Goal: Task Accomplishment & Management: Manage account settings

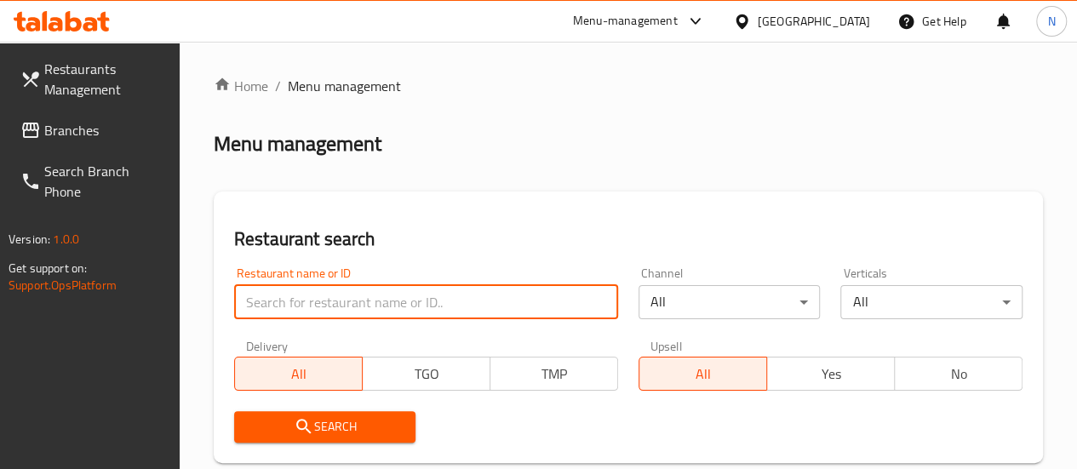
click at [322, 300] on input "search" at bounding box center [426, 302] width 384 height 34
type input "dodo pizza"
click button "Search" at bounding box center [325, 426] width 182 height 31
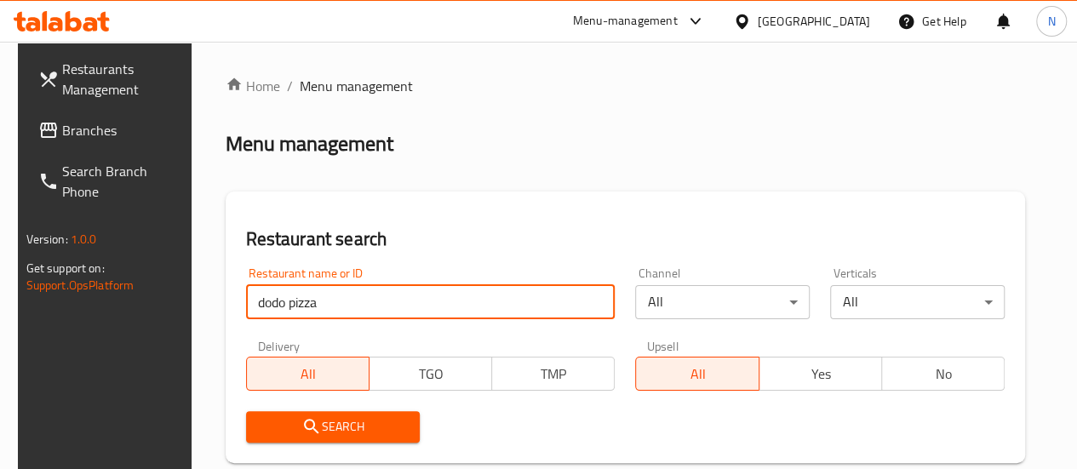
click at [336, 289] on input "dodo pizza" at bounding box center [430, 302] width 369 height 34
type input "k"
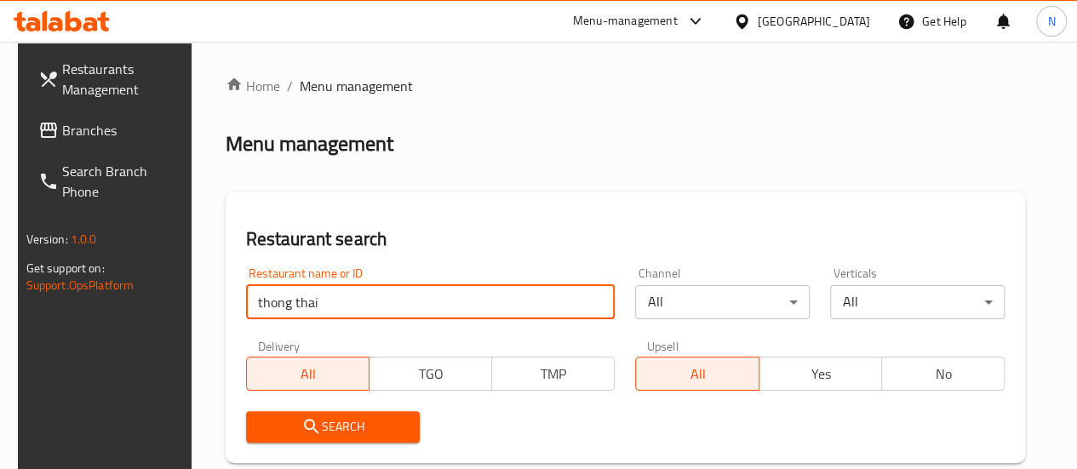
type input "thong thai"
click button "Search" at bounding box center [333, 426] width 174 height 31
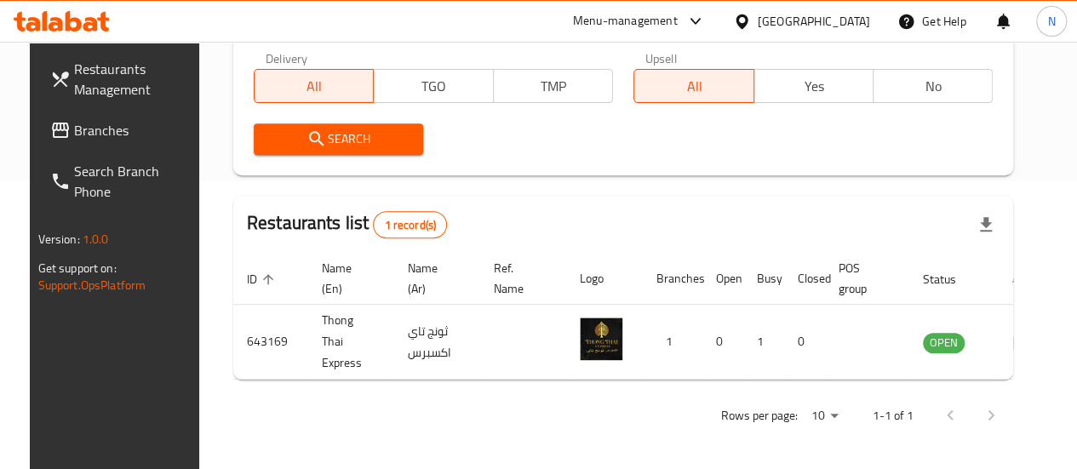
scroll to position [290, 0]
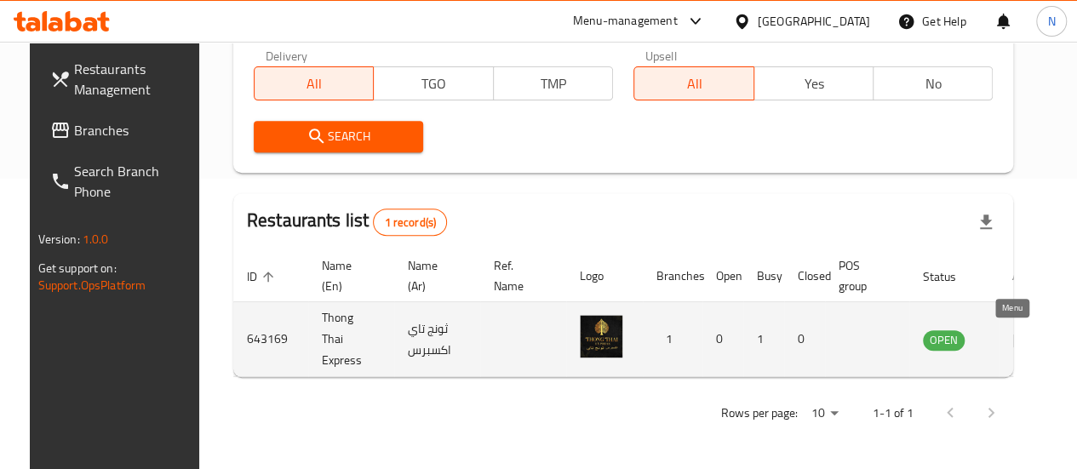
click at [1015, 344] on icon "enhanced table" at bounding box center [1022, 340] width 19 height 14
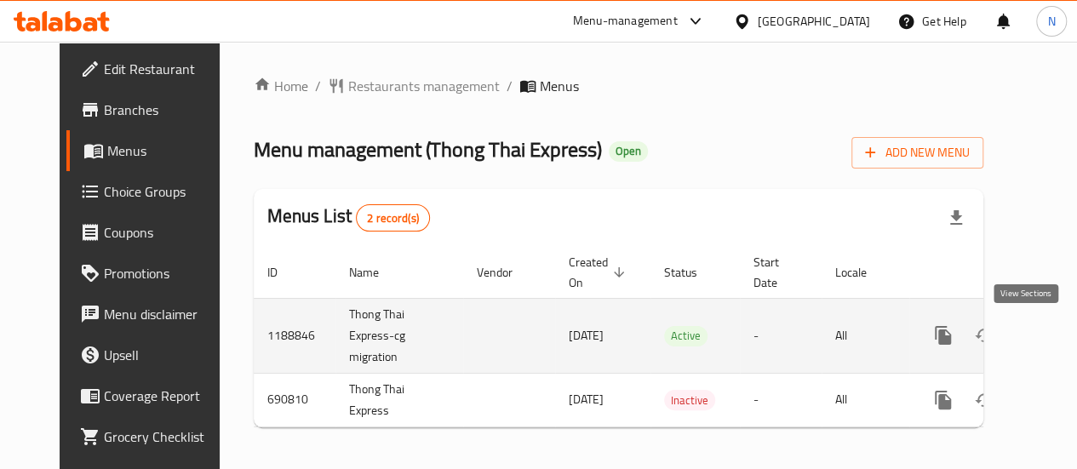
click at [1055, 332] on icon "enhanced table" at bounding box center [1065, 335] width 20 height 20
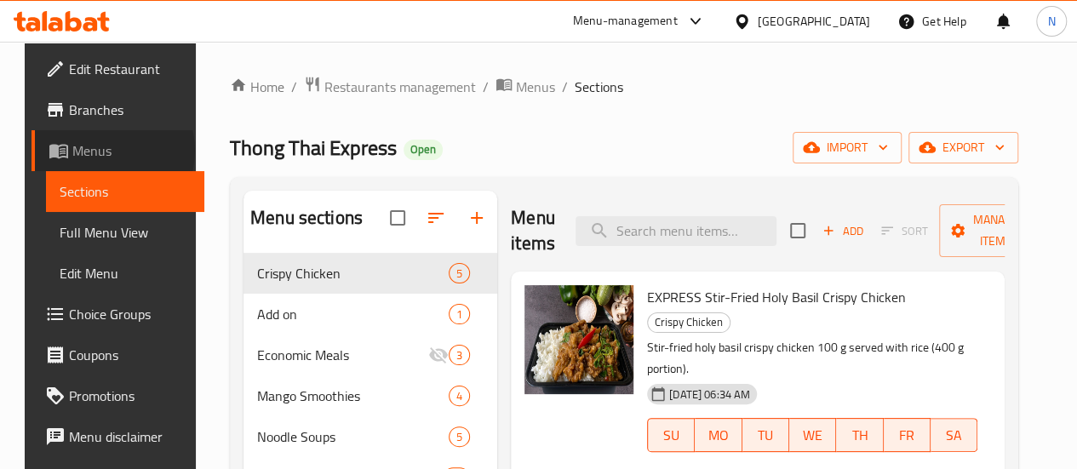
click at [80, 151] on span "Menus" at bounding box center [131, 150] width 118 height 20
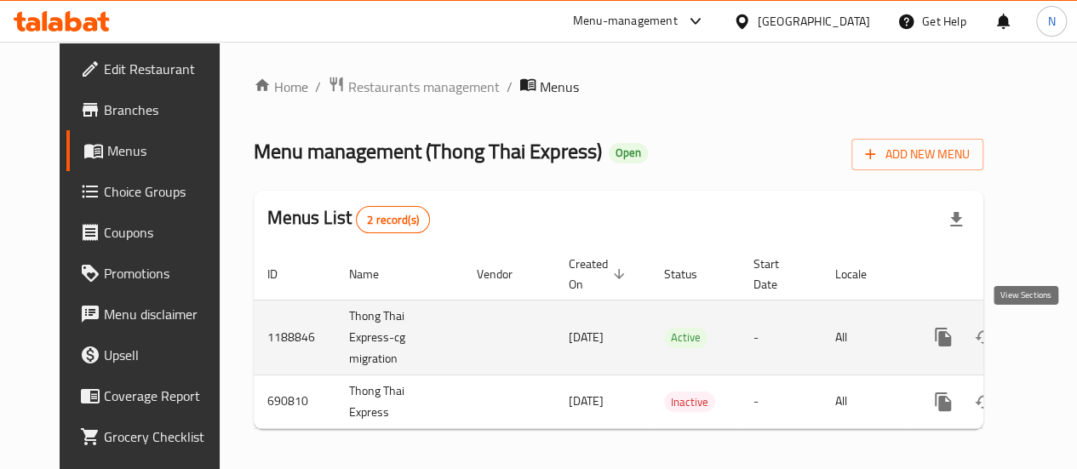
click at [1055, 333] on icon "enhanced table" at bounding box center [1065, 337] width 20 height 20
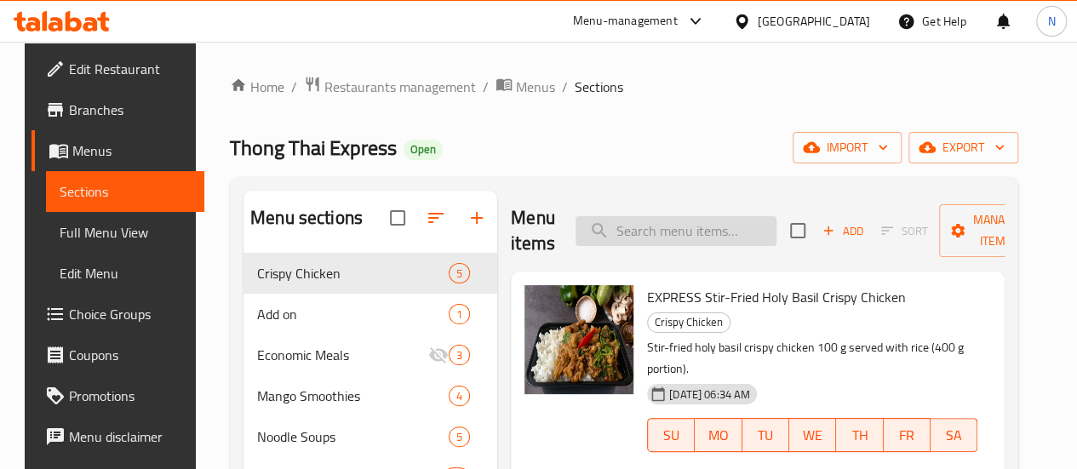
click at [654, 231] on input "search" at bounding box center [675, 231] width 201 height 30
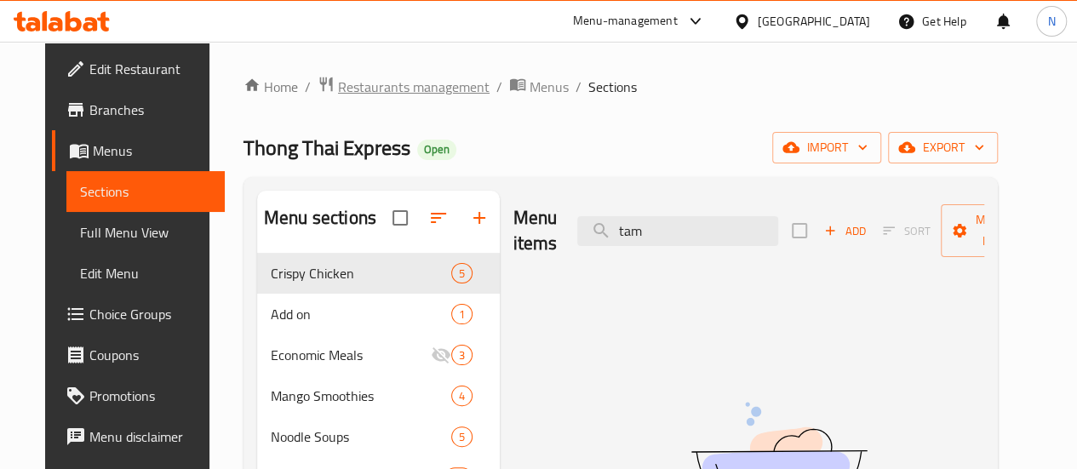
type input "tam"
click at [406, 86] on span "Restaurants management" at bounding box center [413, 87] width 151 height 20
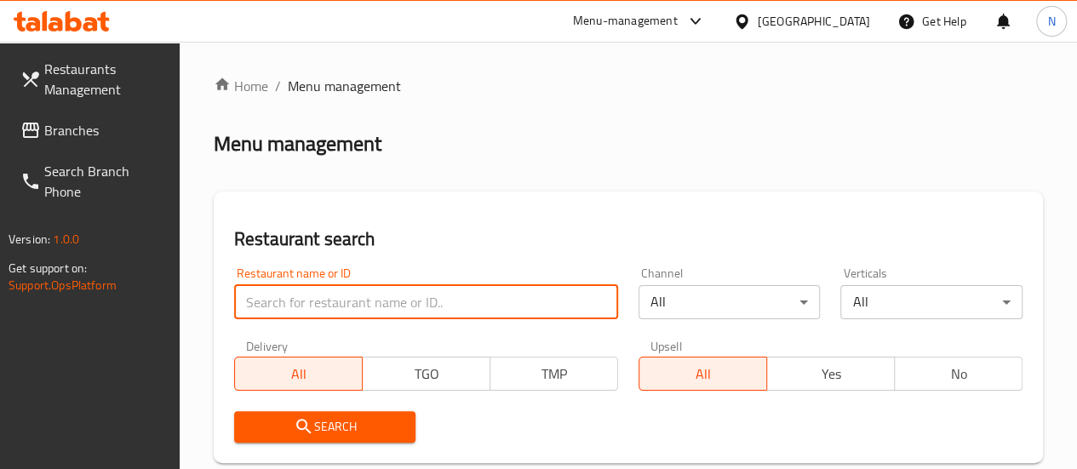
click at [318, 317] on input "search" at bounding box center [426, 302] width 384 height 34
type input "khaosan thai"
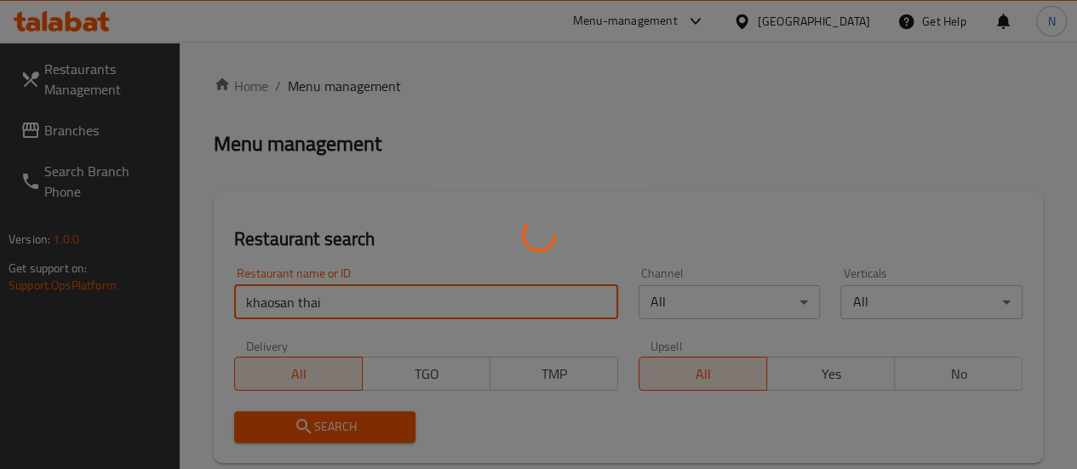
scroll to position [378, 0]
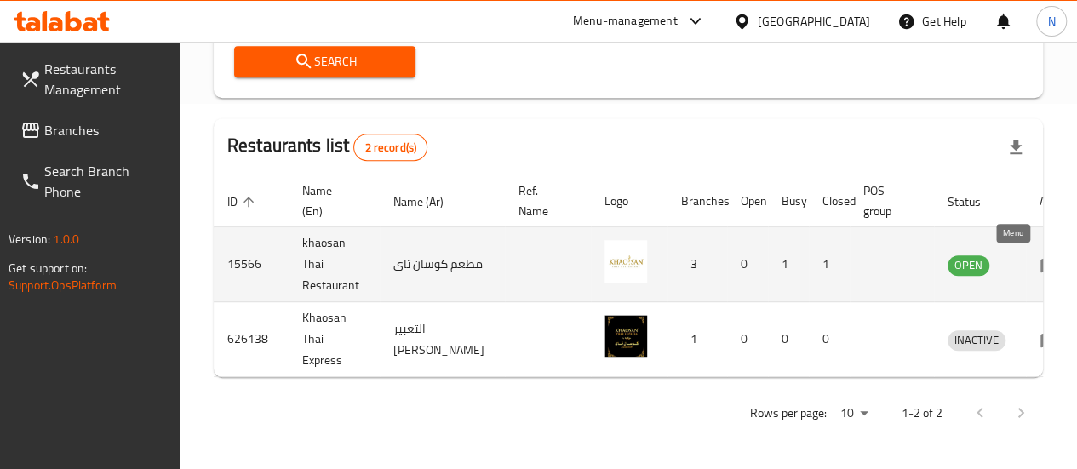
click at [1040, 258] on icon "enhanced table" at bounding box center [1049, 265] width 19 height 14
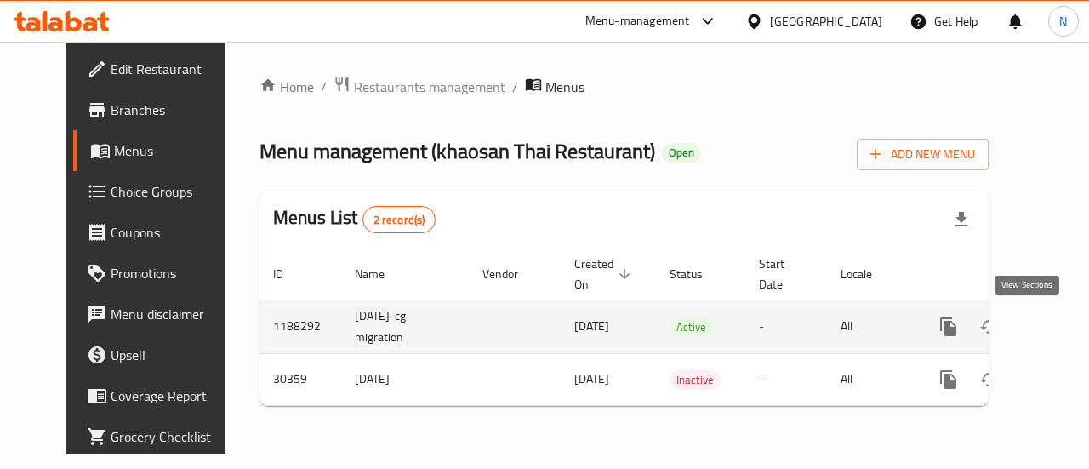
click at [1051, 314] on link "enhanced table" at bounding box center [1071, 326] width 41 height 41
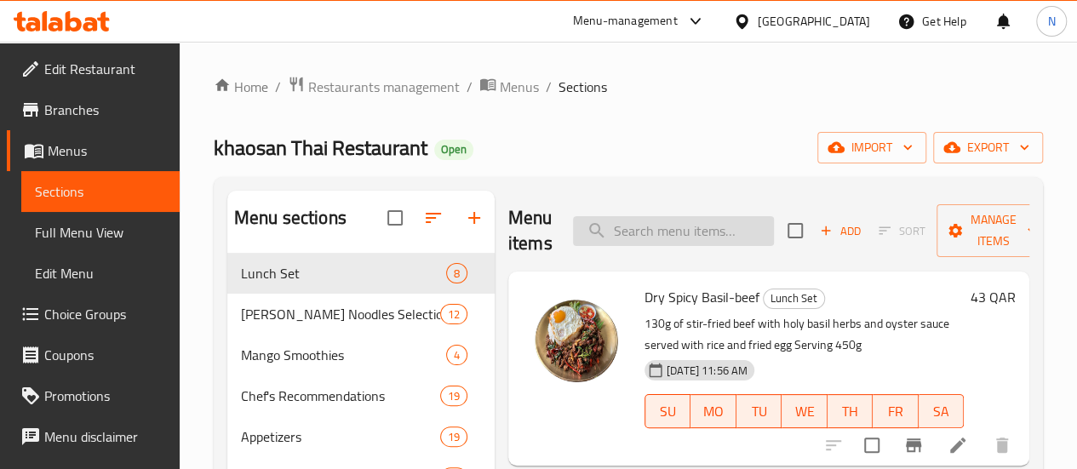
click at [592, 234] on input "search" at bounding box center [673, 231] width 201 height 30
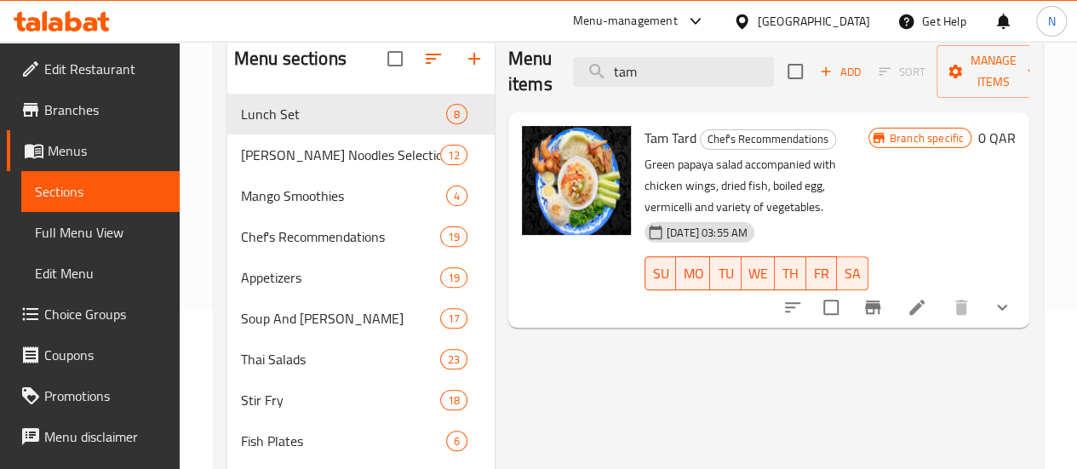
scroll to position [162, 0]
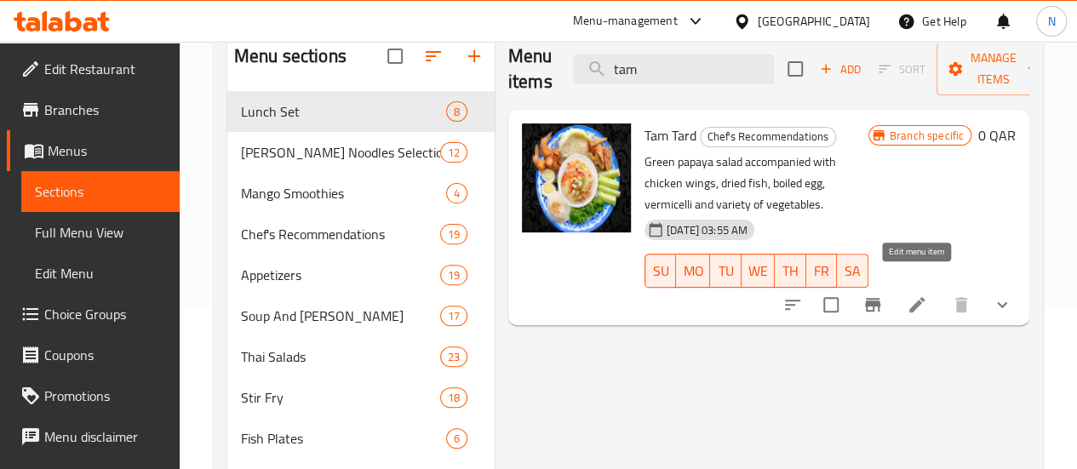
type input "tam"
click at [923, 297] on icon at bounding box center [916, 304] width 15 height 15
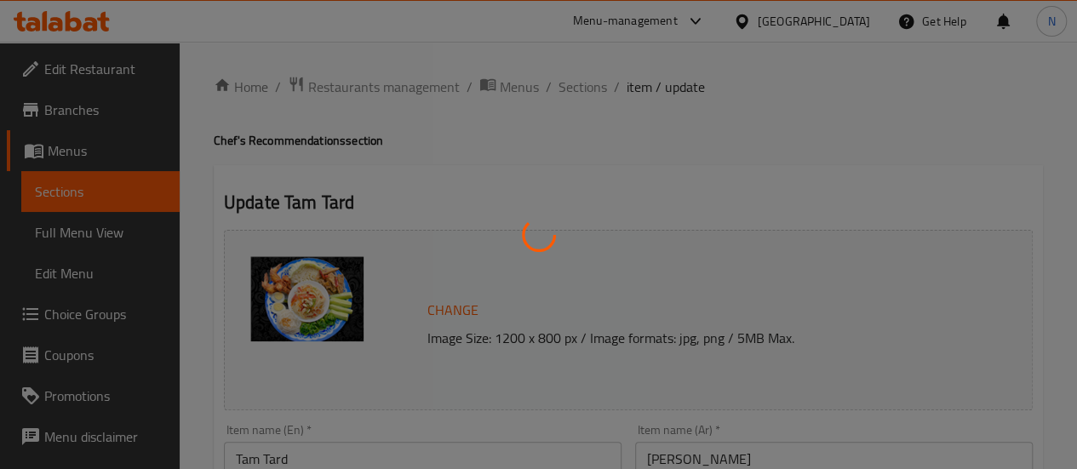
type input "إختيارك من :"
type input "0"
type input "1"
type input "اختيارك من:"
type input "1"
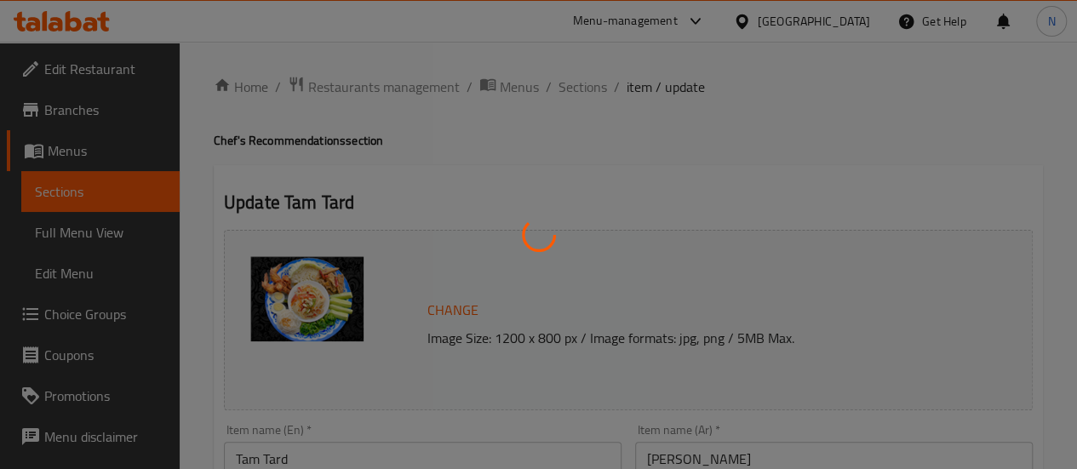
type input "1"
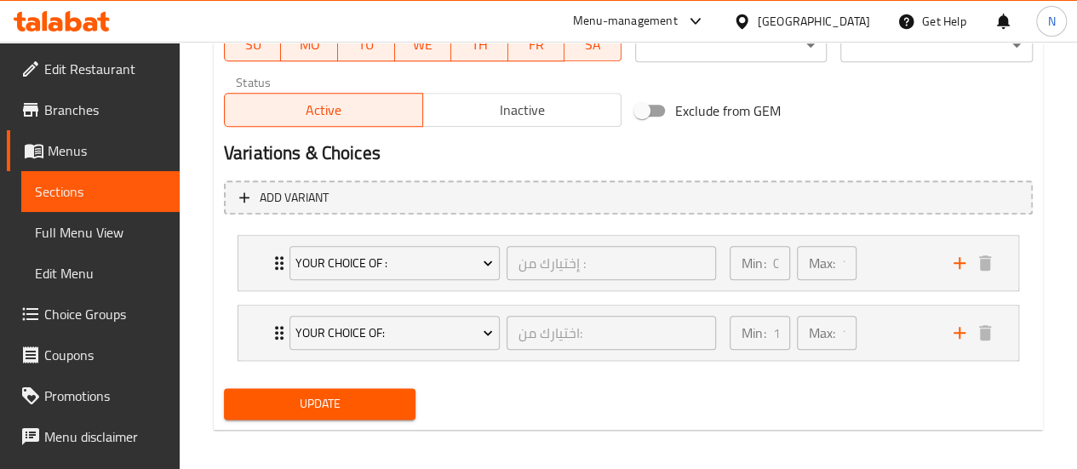
scroll to position [854, 0]
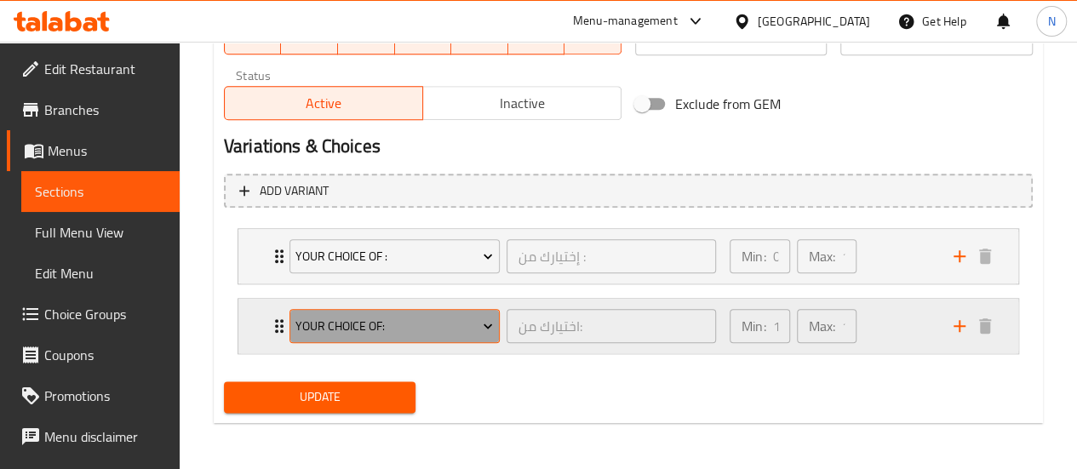
click at [483, 323] on icon "Expand" at bounding box center [487, 325] width 17 height 17
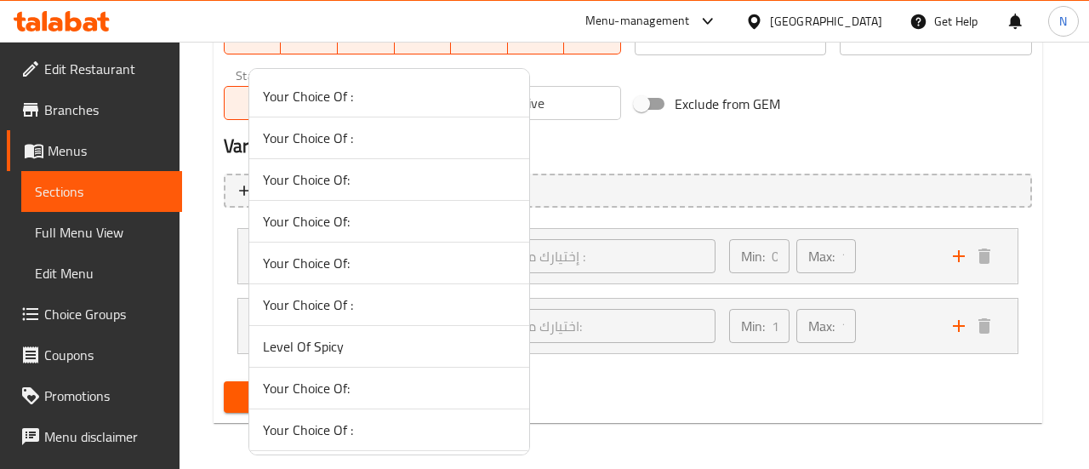
click at [850, 140] on div at bounding box center [544, 234] width 1089 height 469
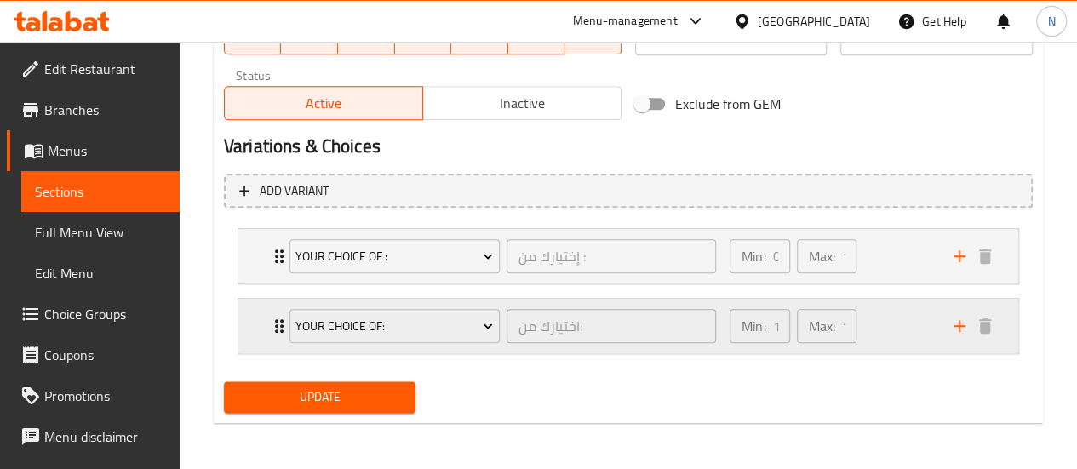
click at [917, 331] on div "Min: 1 ​ Max: 1 ​" at bounding box center [831, 326] width 224 height 54
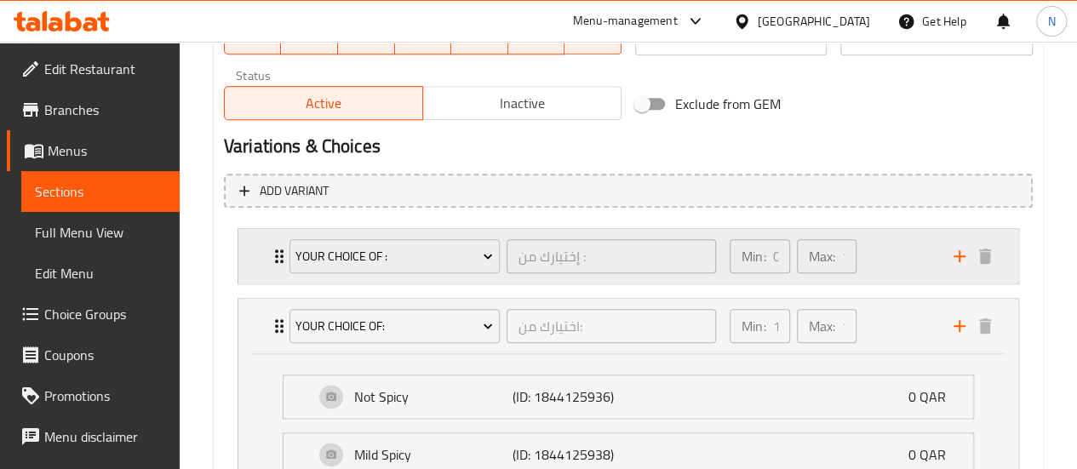
click at [889, 276] on div "Min: 0 ​ Max: 1 ​" at bounding box center [831, 256] width 224 height 54
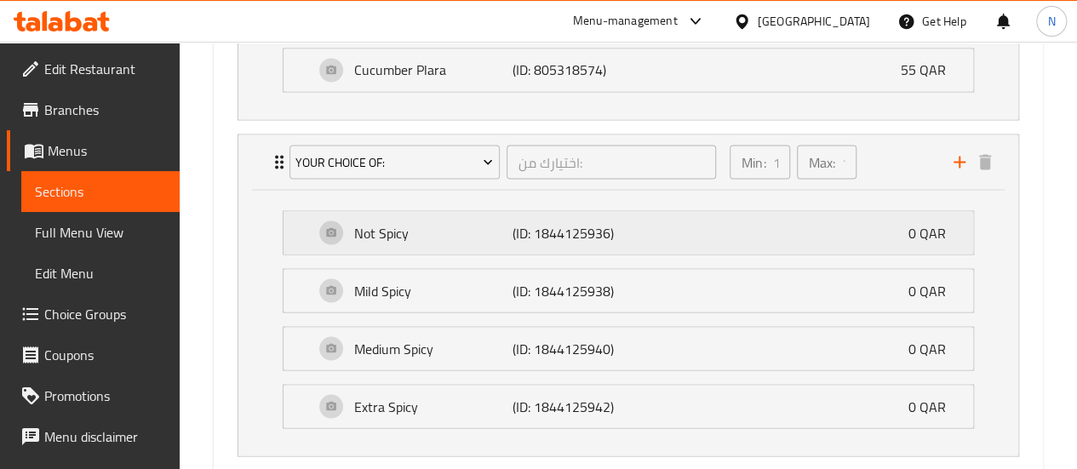
scroll to position [1527, 0]
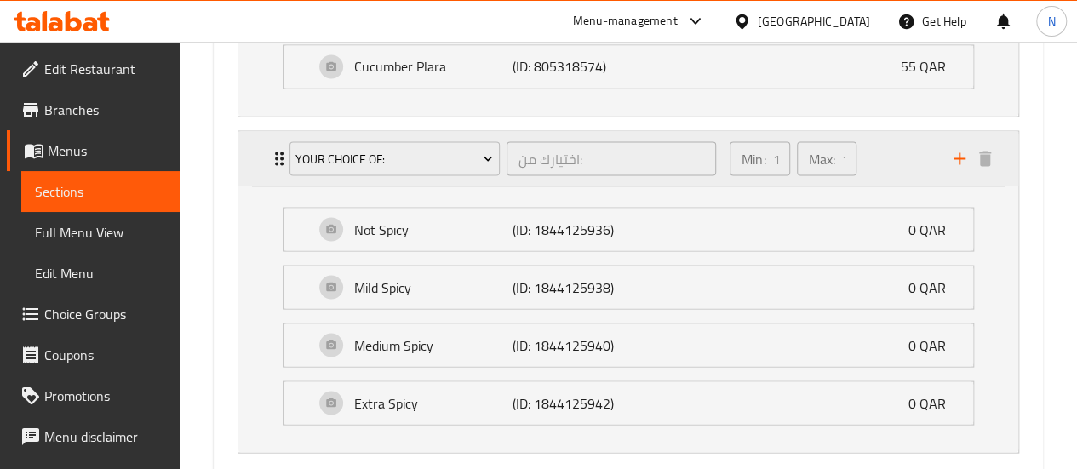
click at [893, 156] on div "Min: 1 ​ Max: 1 ​" at bounding box center [831, 158] width 224 height 54
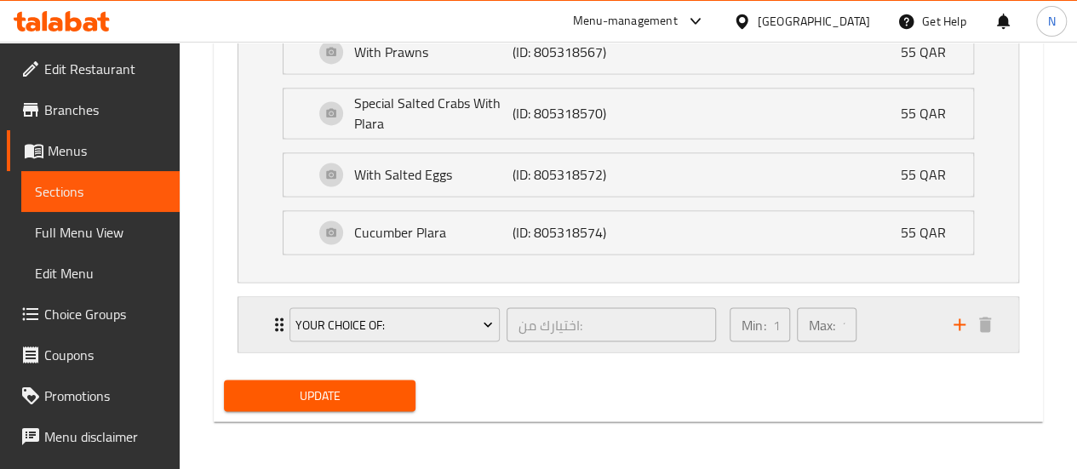
scroll to position [1355, 0]
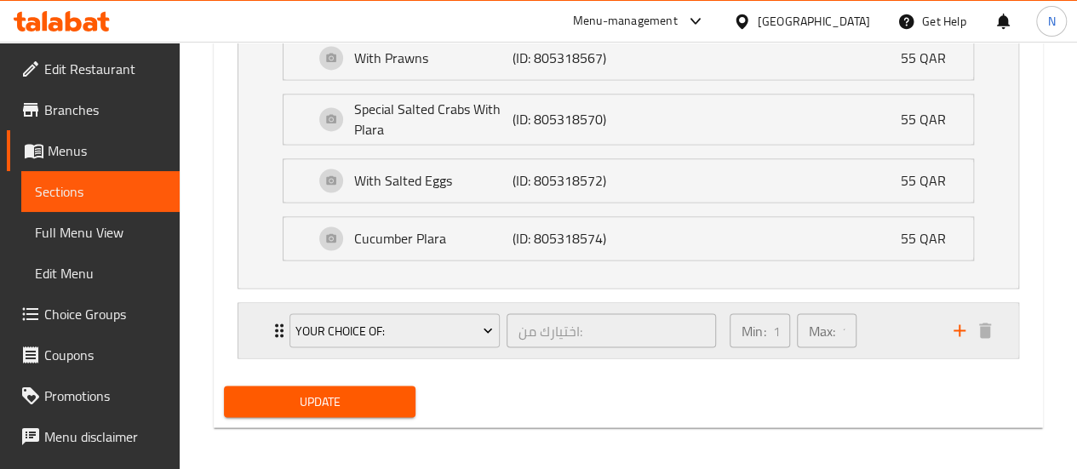
click at [882, 320] on div "Min: 1 ​ Max: 1 ​" at bounding box center [831, 330] width 224 height 54
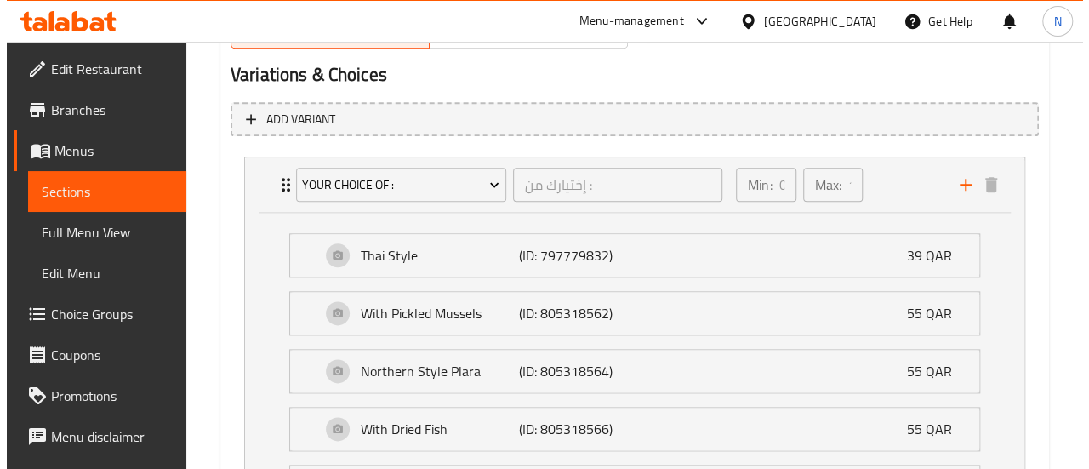
scroll to position [926, 0]
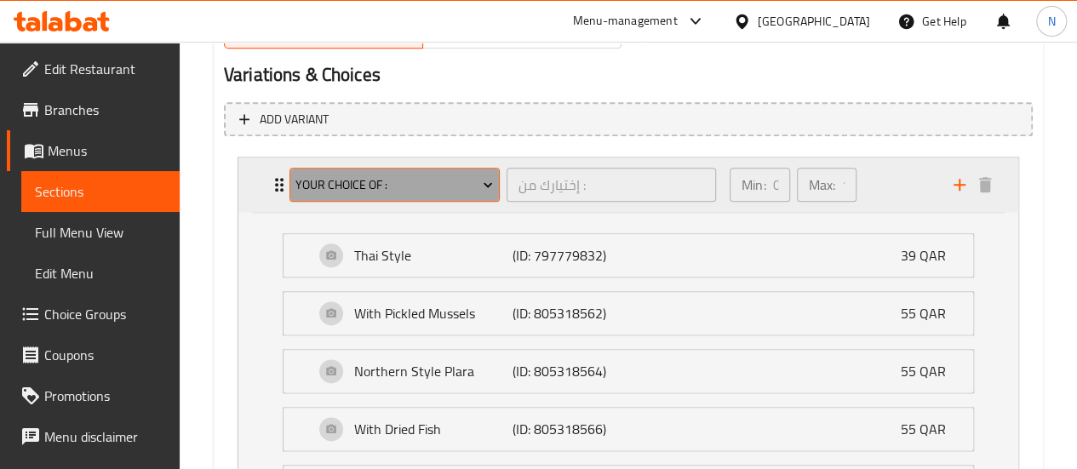
click at [483, 186] on icon "Expand" at bounding box center [487, 184] width 17 height 17
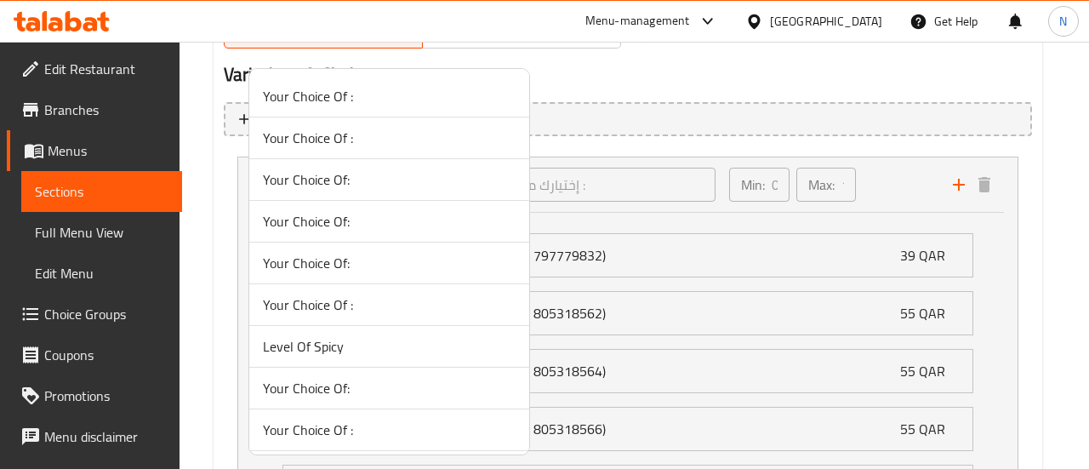
click at [694, 147] on div at bounding box center [544, 234] width 1089 height 469
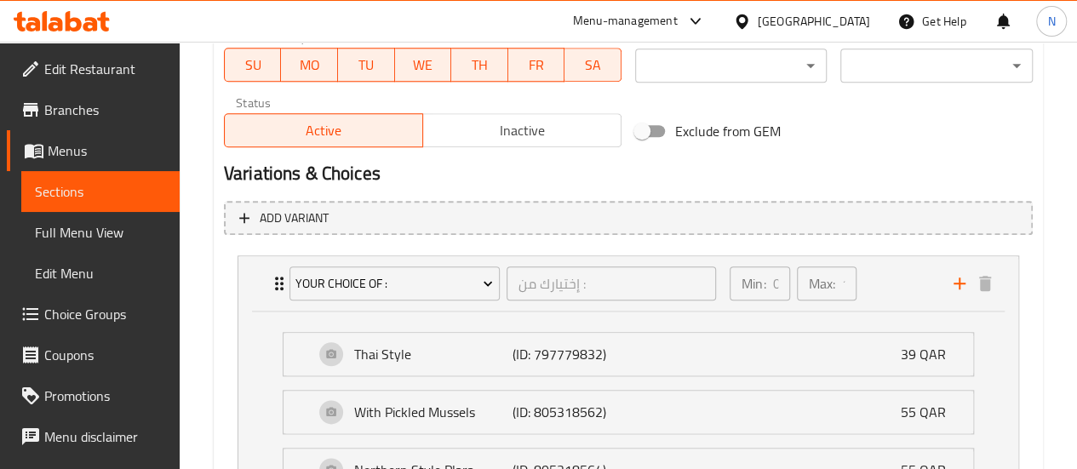
scroll to position [827, 0]
click at [768, 283] on div "Min: 0 ​" at bounding box center [759, 283] width 60 height 34
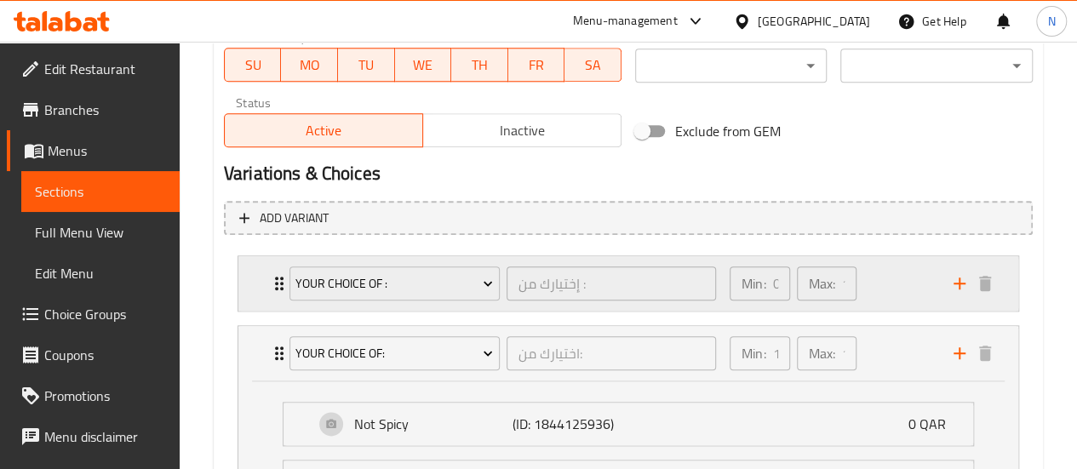
click at [894, 282] on div "Min: 0 ​ Max: 1 ​" at bounding box center [831, 283] width 224 height 54
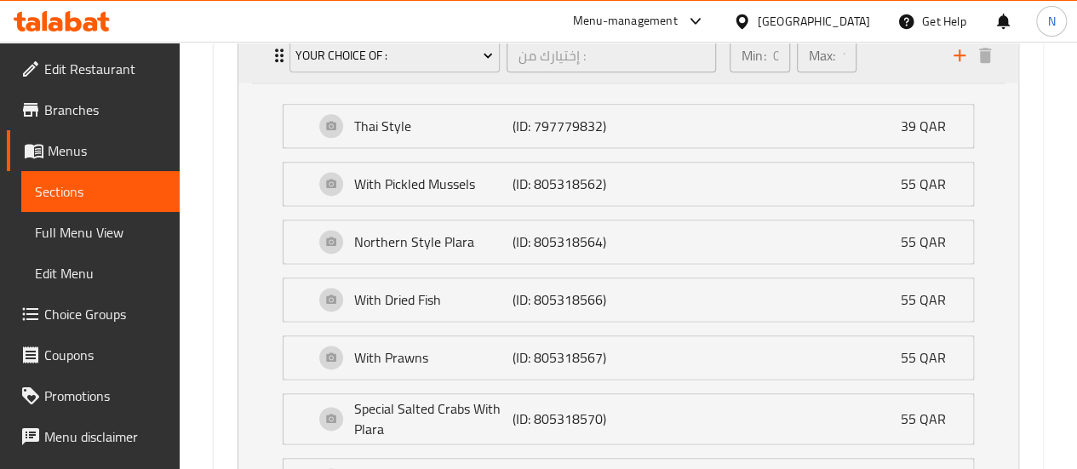
scroll to position [1066, 0]
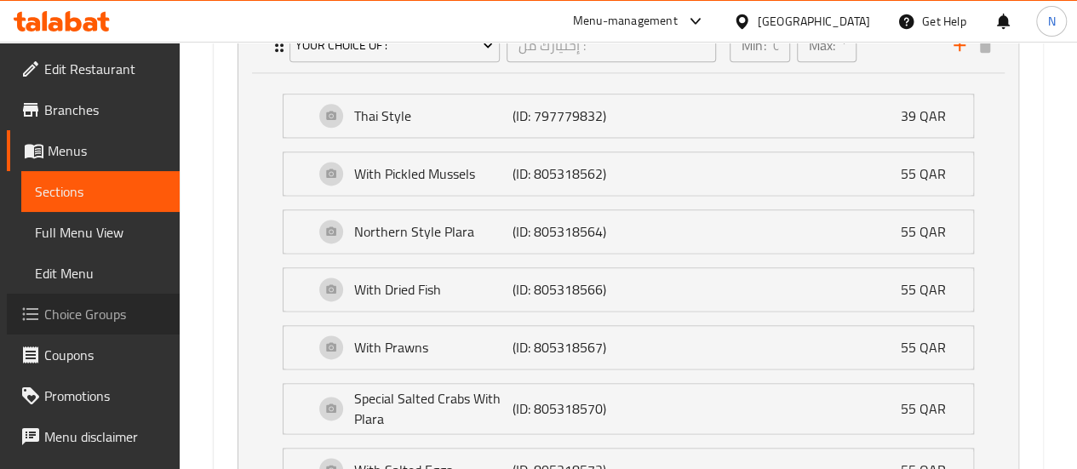
click at [99, 316] on span "Choice Groups" at bounding box center [105, 314] width 122 height 20
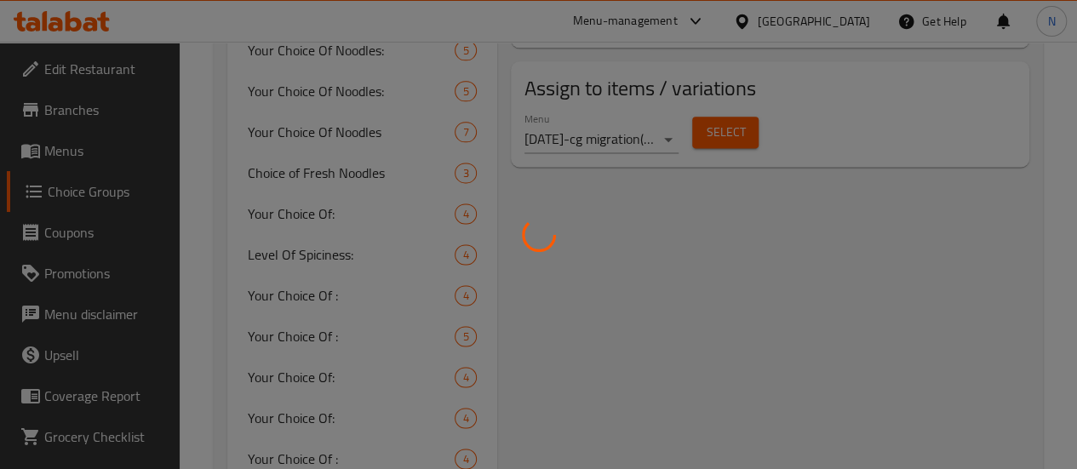
scroll to position [241, 0]
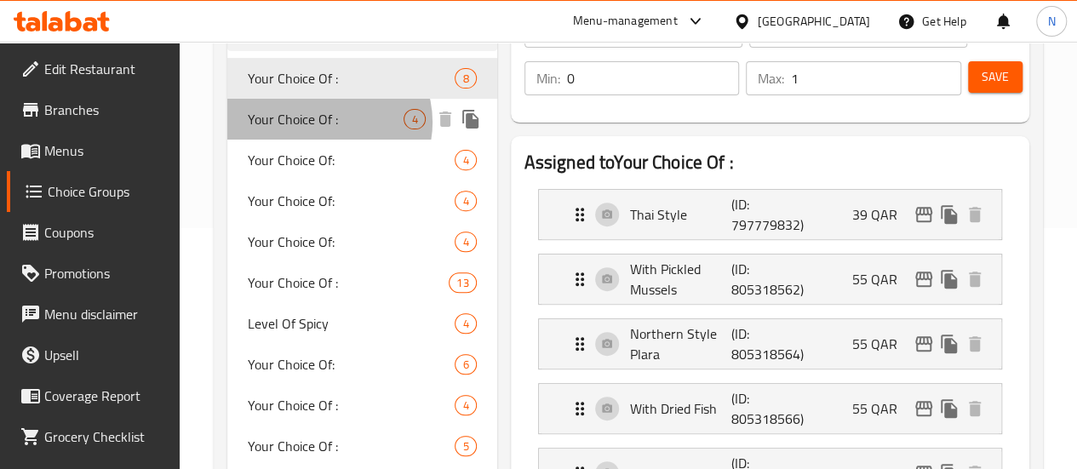
click at [326, 123] on span "Your Choice Of :" at bounding box center [326, 119] width 157 height 20
type input "Your Choice Of :"
type input "1"
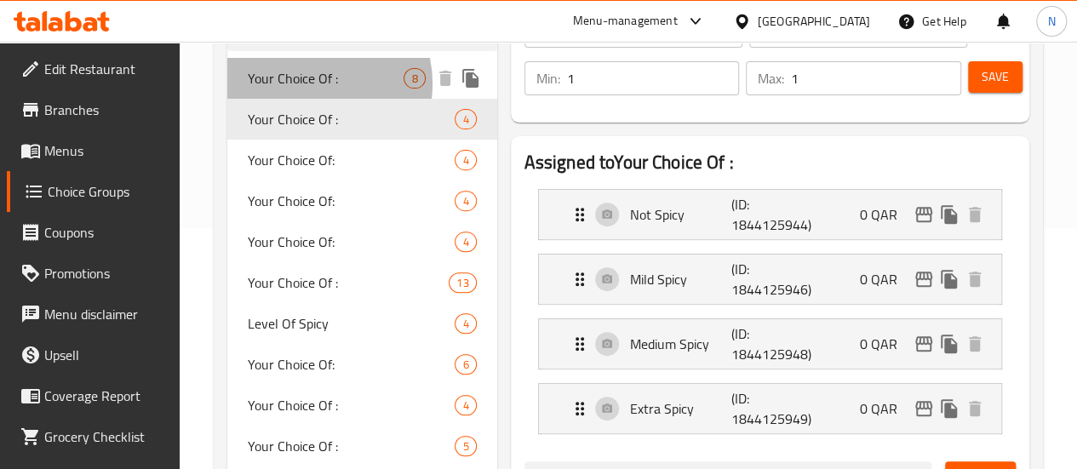
click at [306, 84] on span "Your Choice Of :" at bounding box center [326, 78] width 157 height 20
type input "Your Choice Of :"
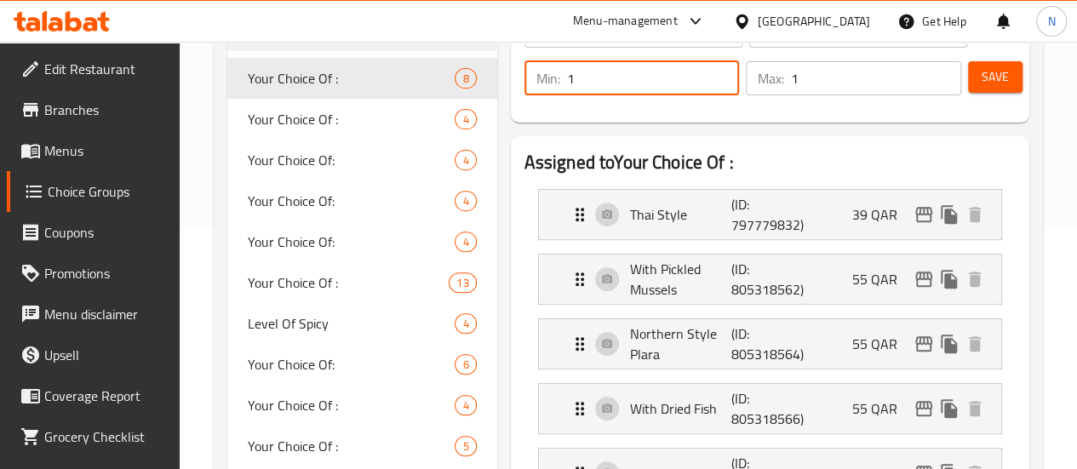
type input "1"
click at [681, 72] on input "1" at bounding box center [653, 78] width 173 height 34
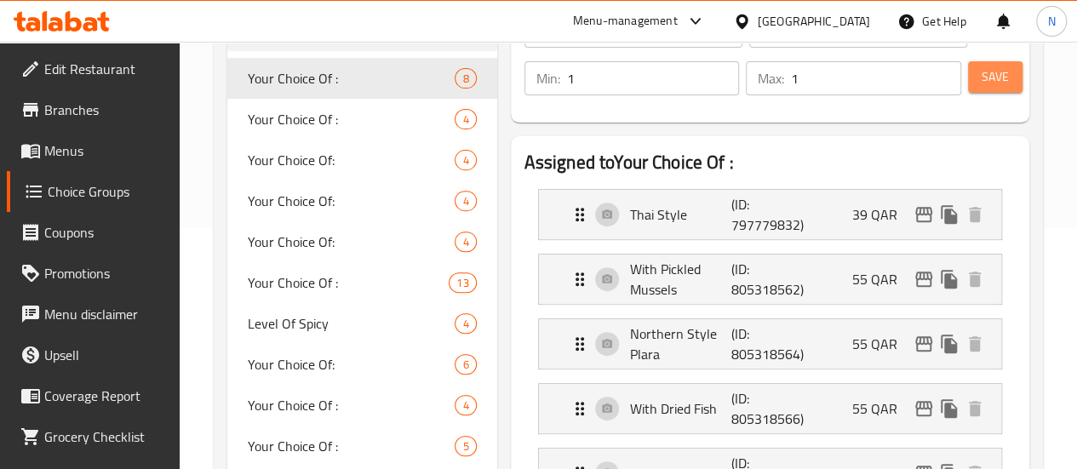
click at [989, 79] on span "Save" at bounding box center [994, 76] width 27 height 21
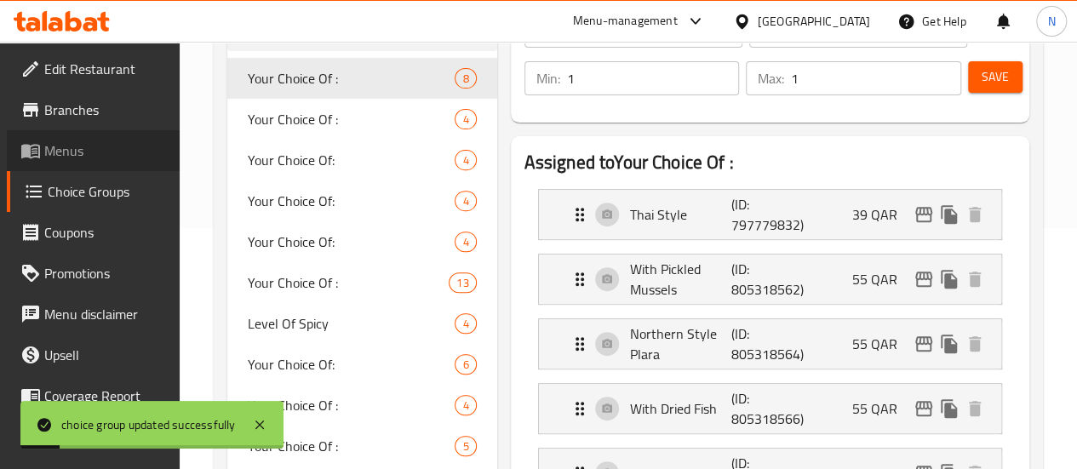
click at [94, 137] on link "Menus" at bounding box center [93, 150] width 173 height 41
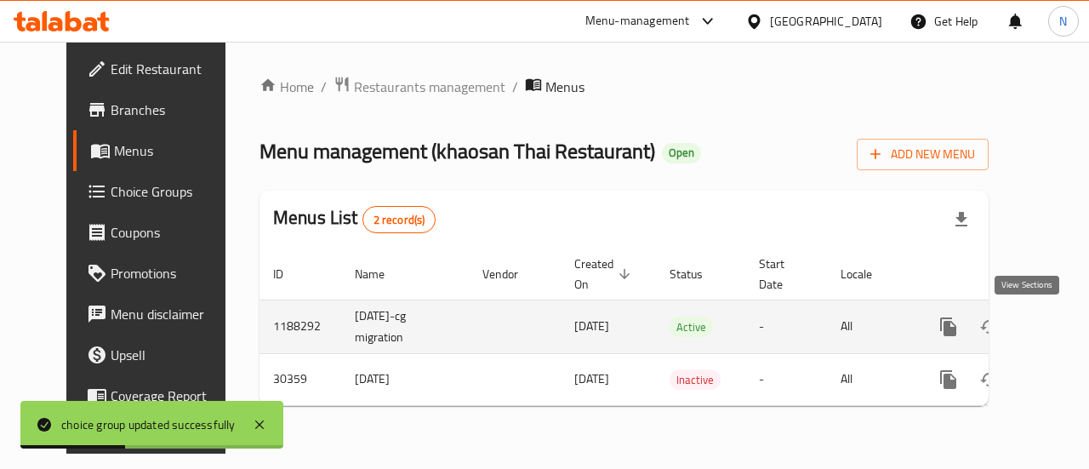
click at [1064, 328] on icon "enhanced table" at bounding box center [1071, 326] width 15 height 15
